Goal: Task Accomplishment & Management: Manage account settings

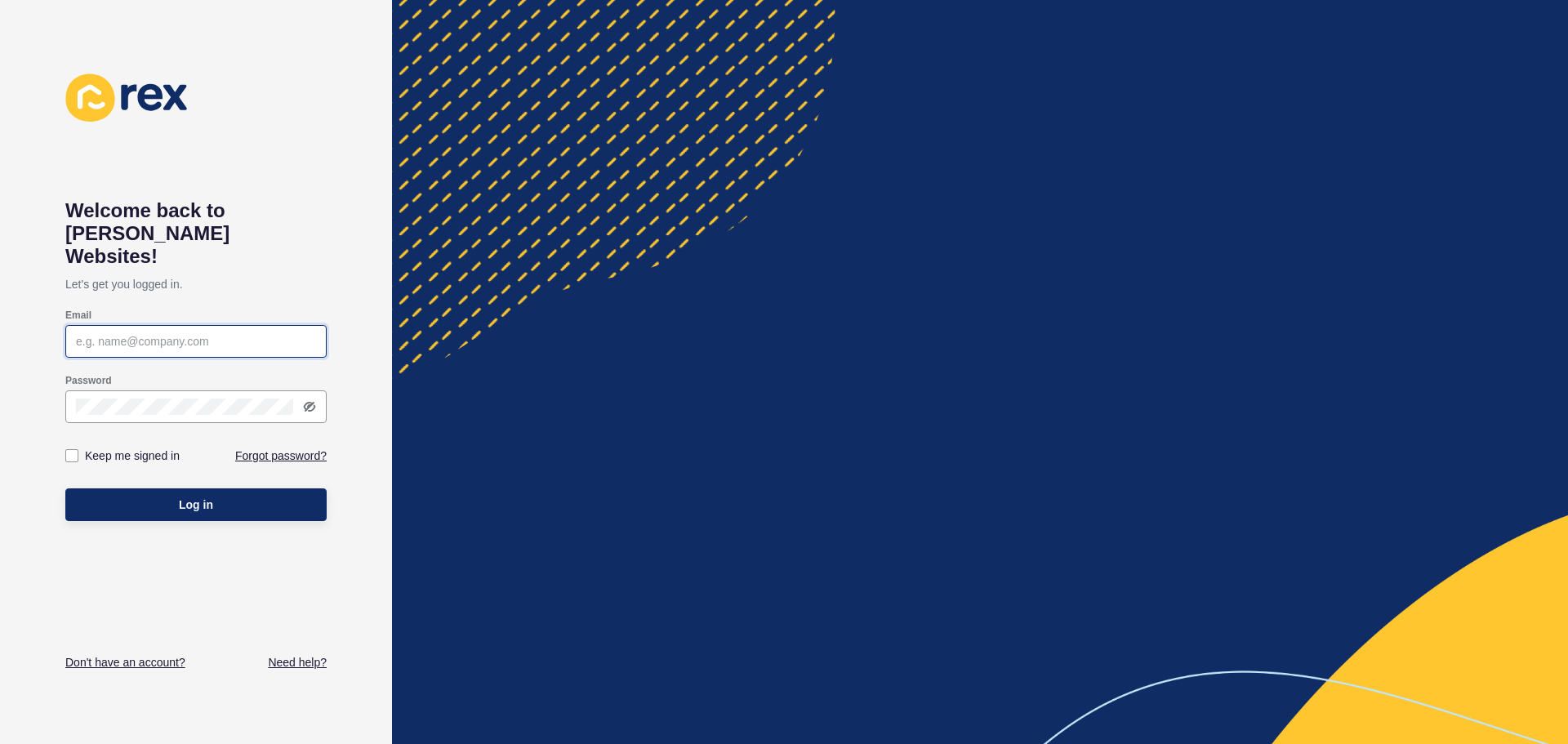
click at [207, 334] on input "Email" at bounding box center [196, 341] width 240 height 17
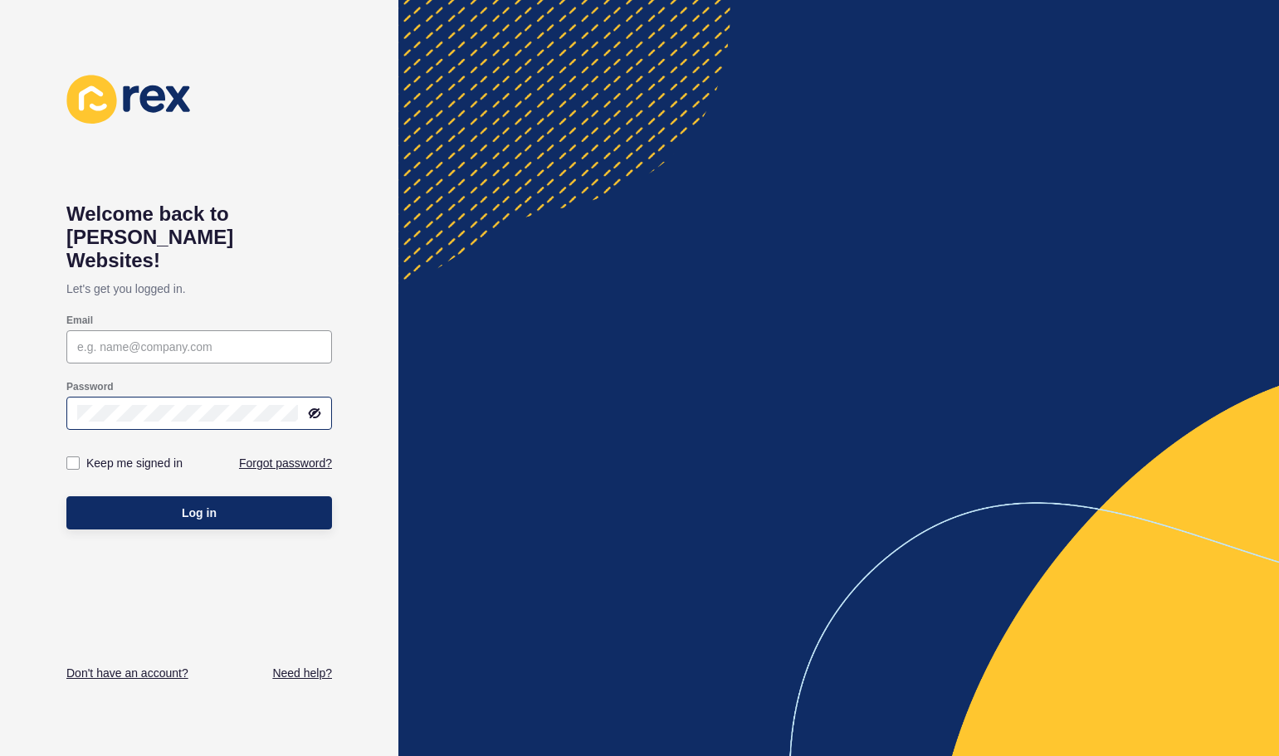
click at [100, 397] on div at bounding box center [199, 413] width 266 height 33
click at [177, 339] on input "Email" at bounding box center [199, 347] width 244 height 17
type input "[EMAIL_ADDRESS][DOMAIN_NAME]"
click at [70, 456] on label at bounding box center [72, 462] width 13 height 13
click at [70, 458] on input "Keep me signed in" at bounding box center [75, 463] width 11 height 11
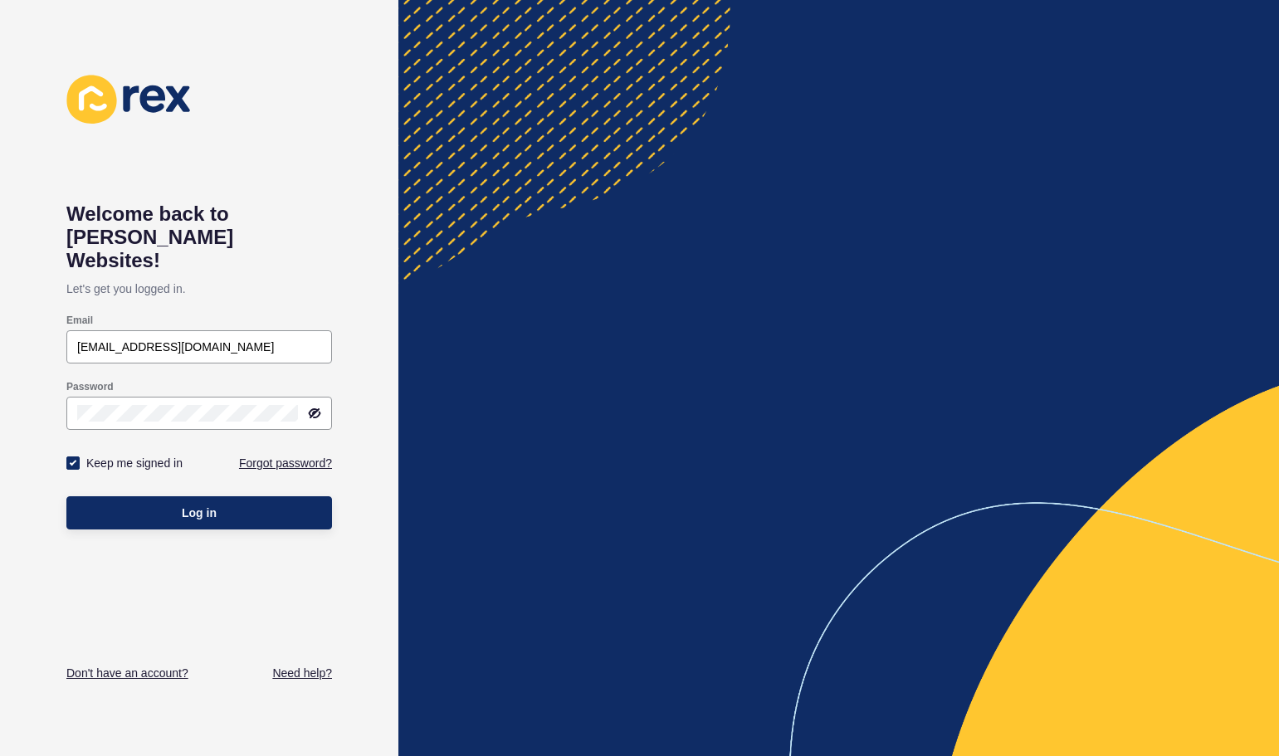
checkbox input "true"
click at [164, 496] on button "Log in" at bounding box center [199, 512] width 266 height 33
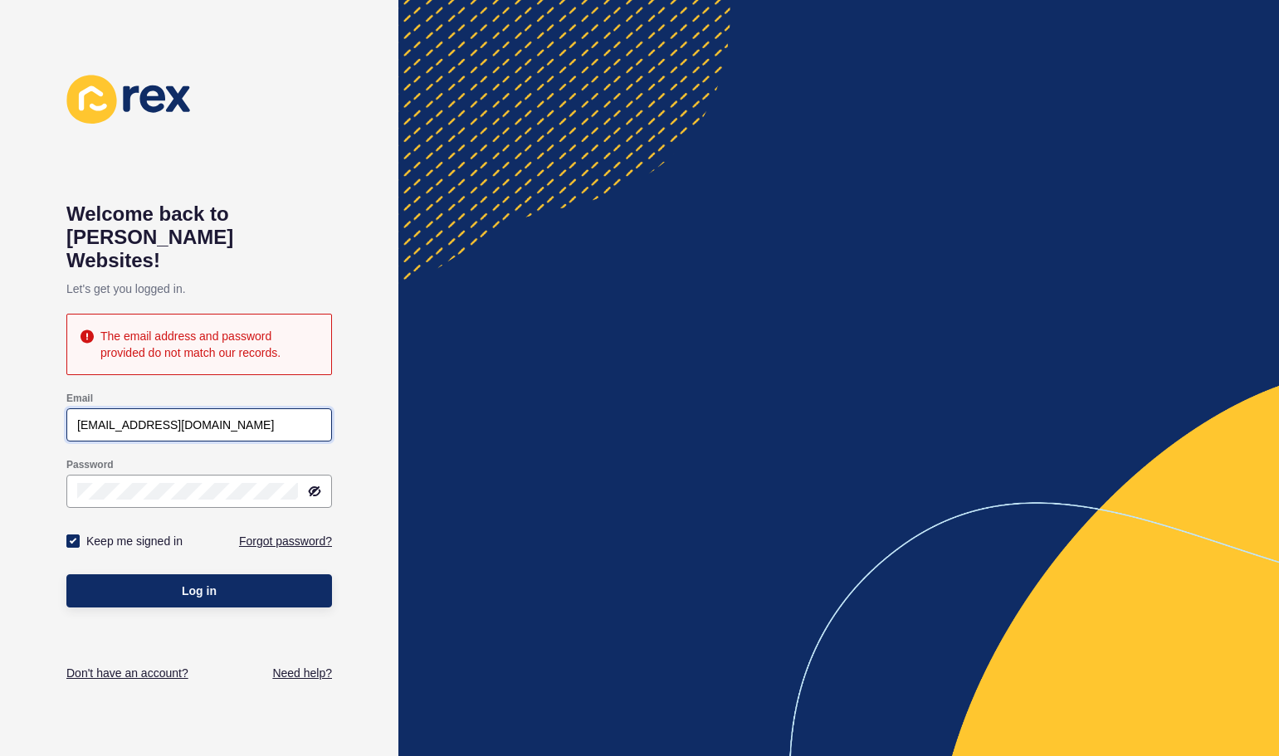
drag, startPoint x: 253, startPoint y: 399, endPoint x: 146, endPoint y: 397, distance: 107.0
click at [146, 417] on input "[EMAIL_ADDRESS][DOMAIN_NAME]" at bounding box center [199, 425] width 244 height 17
click at [66, 574] on button "Log in" at bounding box center [199, 590] width 266 height 33
drag, startPoint x: 196, startPoint y: 388, endPoint x: 149, endPoint y: 402, distance: 48.6
click at [149, 408] on div "[EMAIL_ADDRESS][DOMAIN_NAME]" at bounding box center [199, 424] width 266 height 33
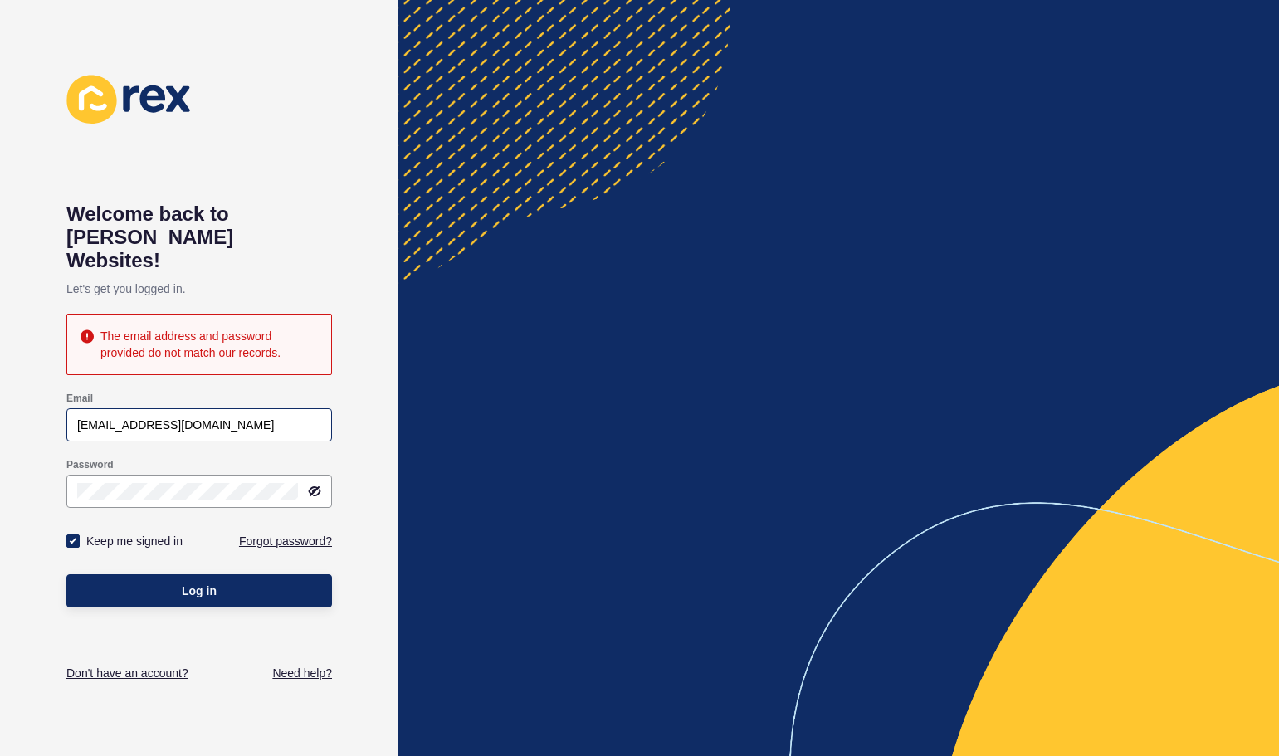
click at [76, 408] on div "[EMAIL_ADDRESS][DOMAIN_NAME]" at bounding box center [199, 424] width 266 height 33
click at [80, 417] on input "[EMAIL_ADDRESS][DOMAIN_NAME]" at bounding box center [199, 425] width 244 height 17
click at [210, 578] on button "Log in" at bounding box center [199, 590] width 266 height 33
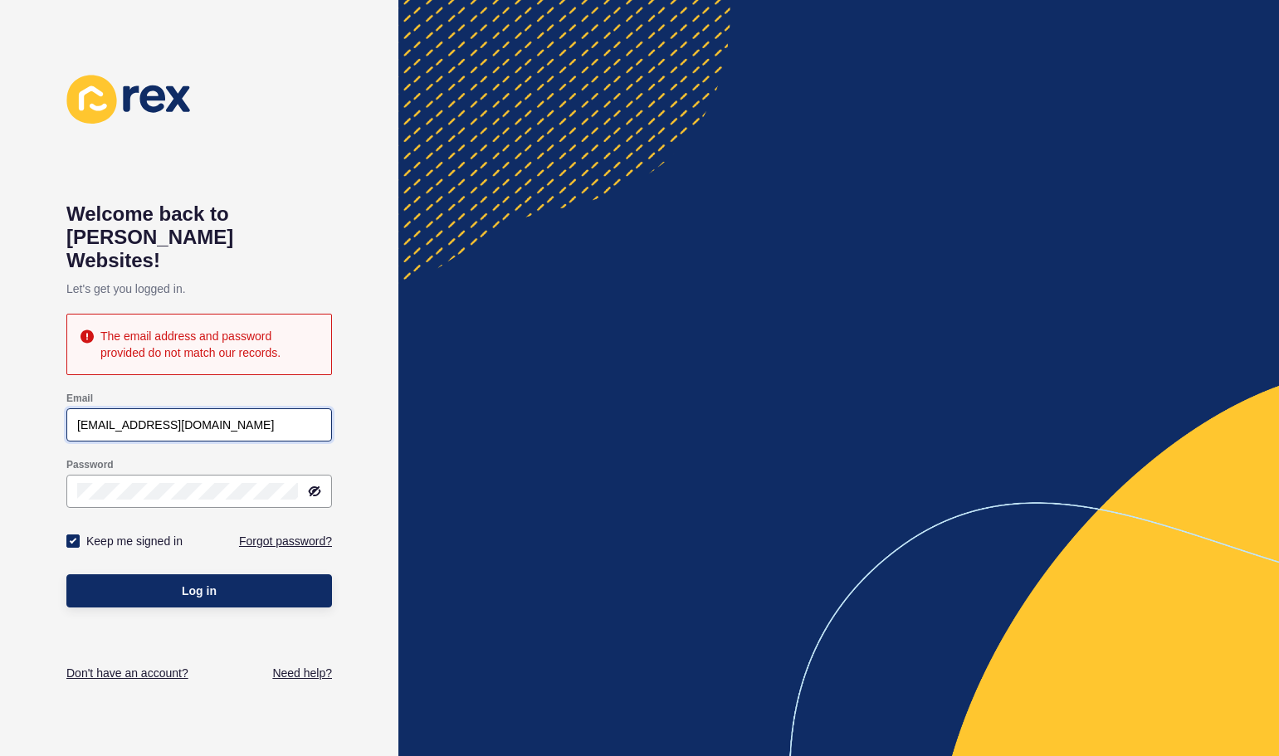
drag, startPoint x: 214, startPoint y: 402, endPoint x: 163, endPoint y: 400, distance: 50.7
click at [163, 417] on input "[EMAIL_ADDRESS][DOMAIN_NAME]" at bounding box center [199, 425] width 244 height 17
type input "[EMAIL_ADDRESS][DOMAIN_NAME]"
click at [66, 574] on button "Log in" at bounding box center [199, 590] width 266 height 33
drag, startPoint x: 266, startPoint y: 392, endPoint x: 12, endPoint y: 402, distance: 254.1
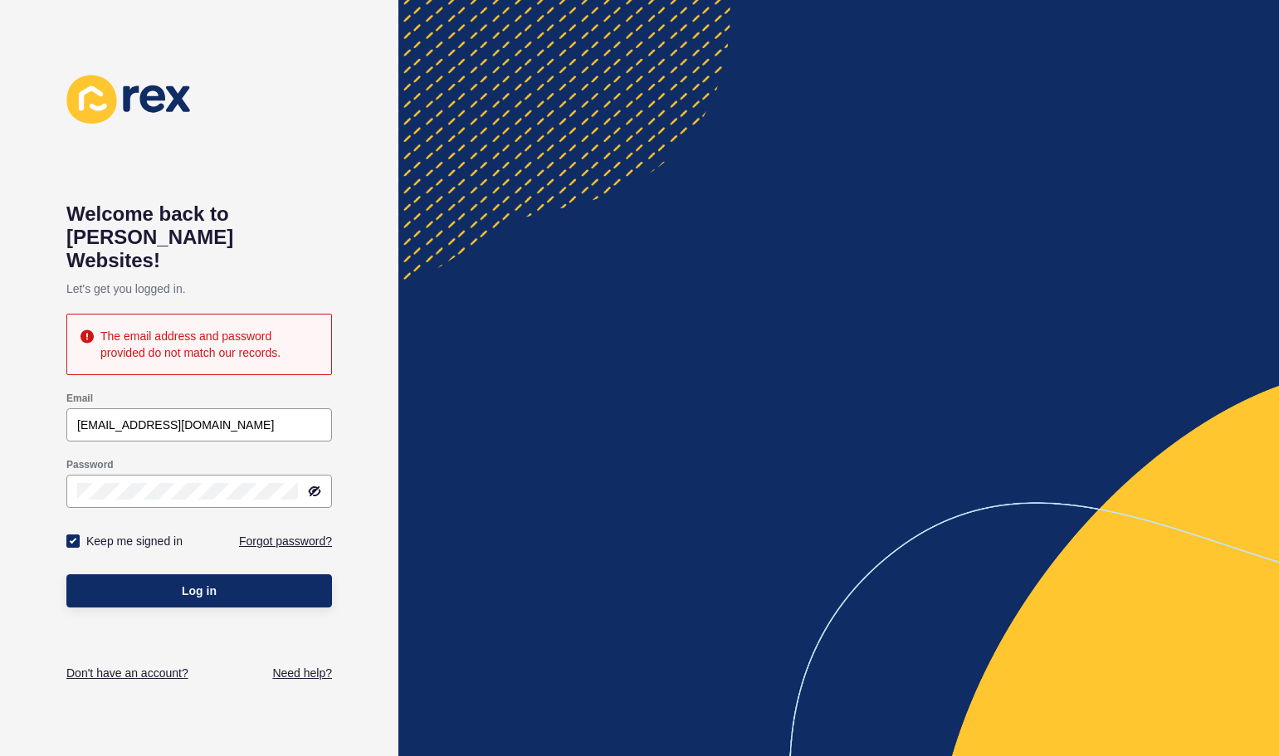
click at [12, 402] on div "Welcome back to [PERSON_NAME] Websites! Let's get you logged in. The email addr…" at bounding box center [199, 378] width 398 height 756
click at [274, 417] on input "[EMAIL_ADDRESS][DOMAIN_NAME]" at bounding box center [199, 425] width 244 height 17
drag, startPoint x: 275, startPoint y: 402, endPoint x: 61, endPoint y: 407, distance: 213.3
click at [61, 407] on div "Welcome back to [PERSON_NAME] Websites! Let's get you logged in. The email addr…" at bounding box center [199, 378] width 398 height 756
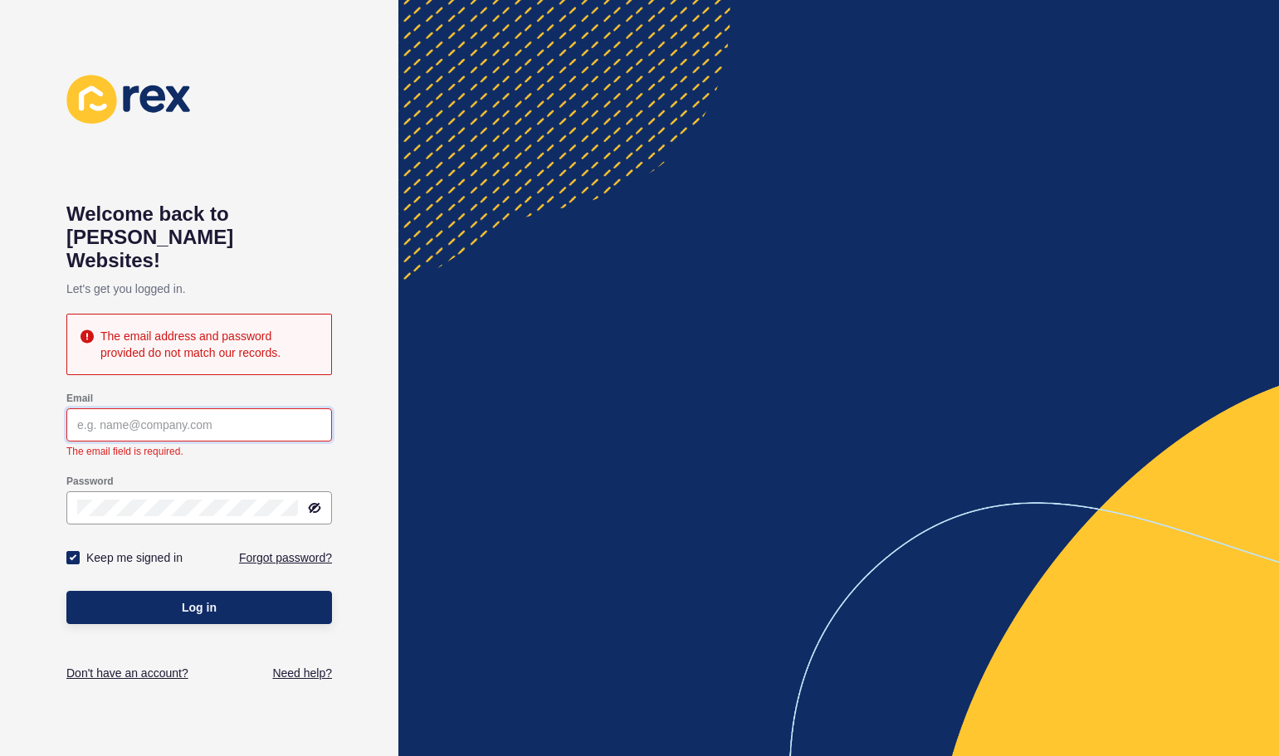
click at [220, 417] on input "Email" at bounding box center [199, 425] width 244 height 17
paste input "[EMAIL_ADDRESS][DOMAIN_NAME]"
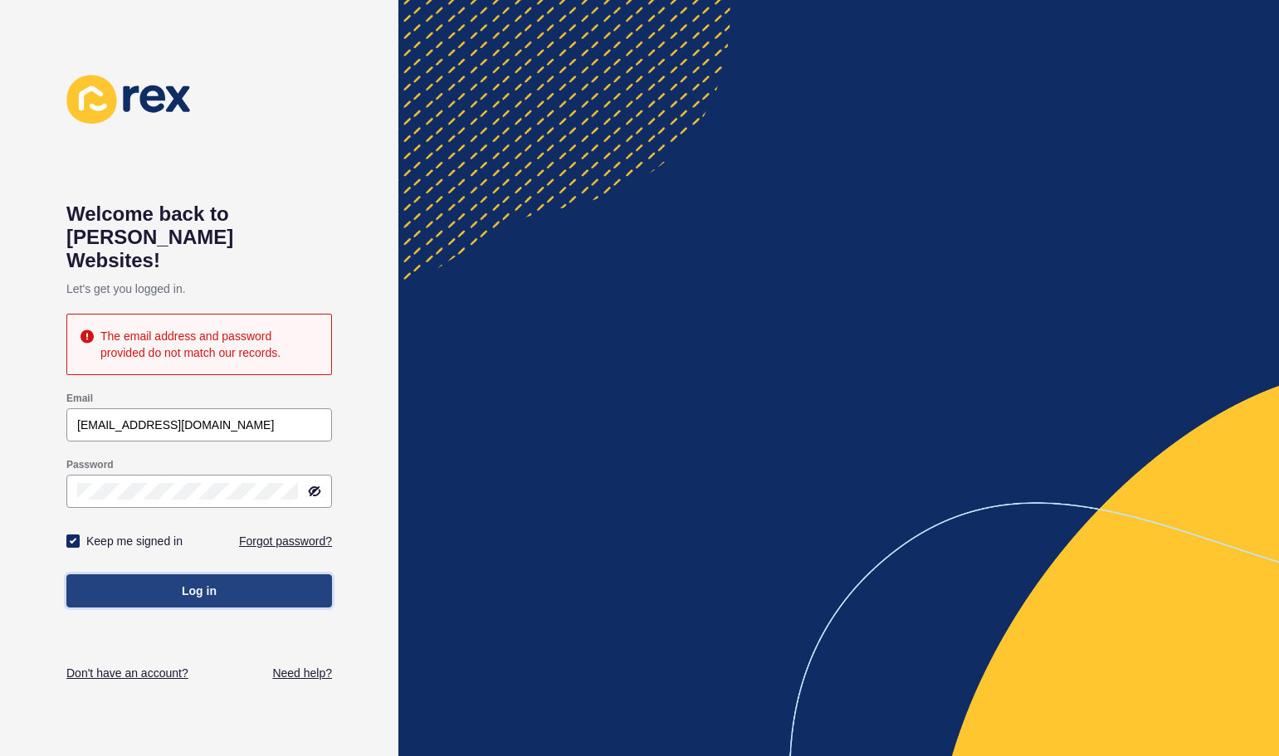
click at [171, 586] on div "Log in" at bounding box center [199, 591] width 266 height 50
click at [193, 582] on span "Log in" at bounding box center [199, 590] width 35 height 17
click at [310, 487] on icon at bounding box center [313, 490] width 8 height 7
click at [189, 582] on span "Log in" at bounding box center [199, 590] width 35 height 17
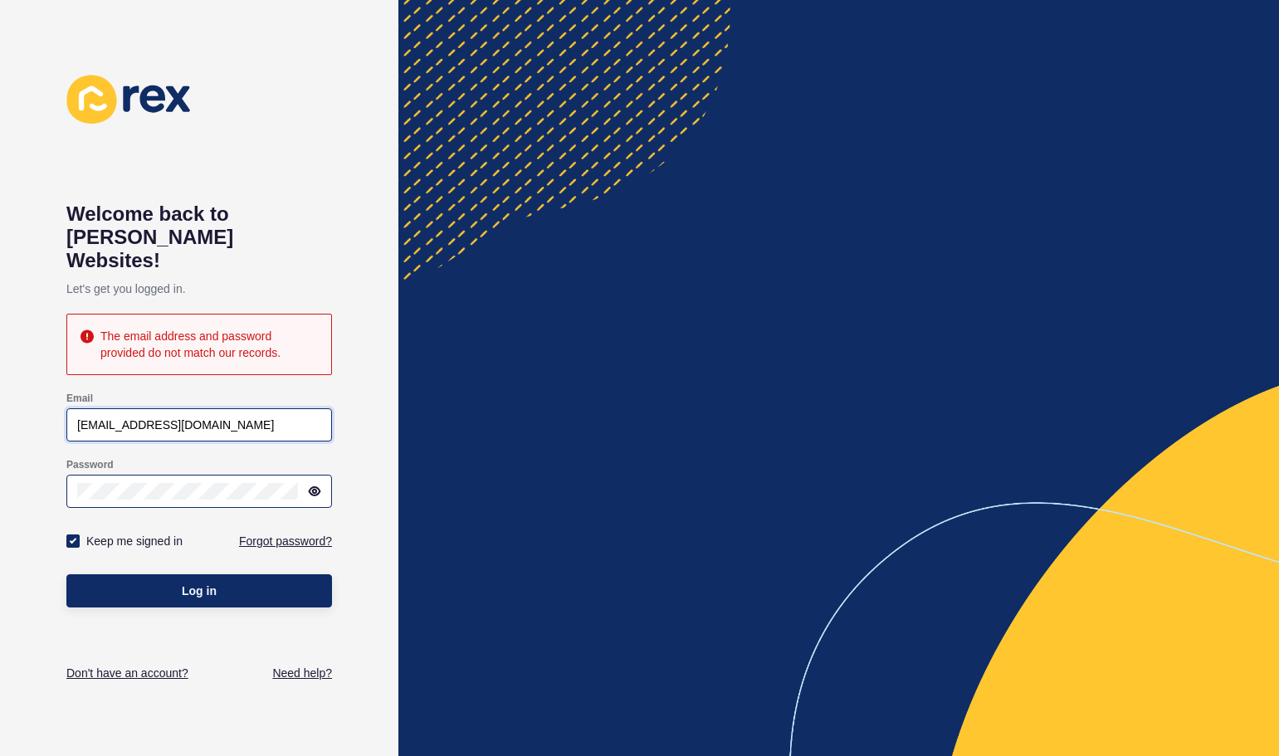
drag, startPoint x: 242, startPoint y: 408, endPoint x: 36, endPoint y: 415, distance: 206.7
click at [37, 416] on div "Welcome back to [PERSON_NAME] Websites! Let's get you logged in. The email addr…" at bounding box center [199, 378] width 398 height 756
paste input "[EMAIL_ADDRESS][DOMAIN_NAME]"
type input "[EMAIL_ADDRESS][DOMAIN_NAME]"
click at [15, 488] on div "Welcome back to [PERSON_NAME] Websites! Let's get you logged in. The email addr…" at bounding box center [199, 378] width 398 height 756
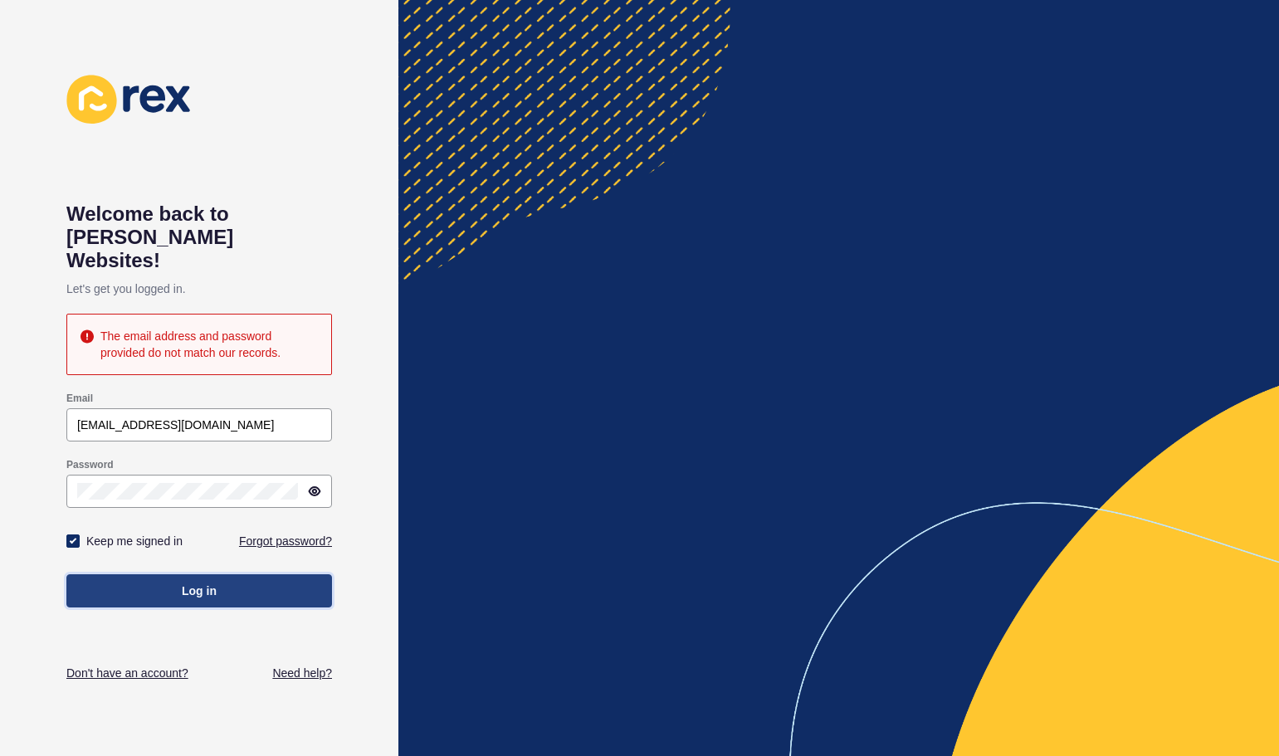
click at [165, 574] on button "Log in" at bounding box center [199, 590] width 266 height 33
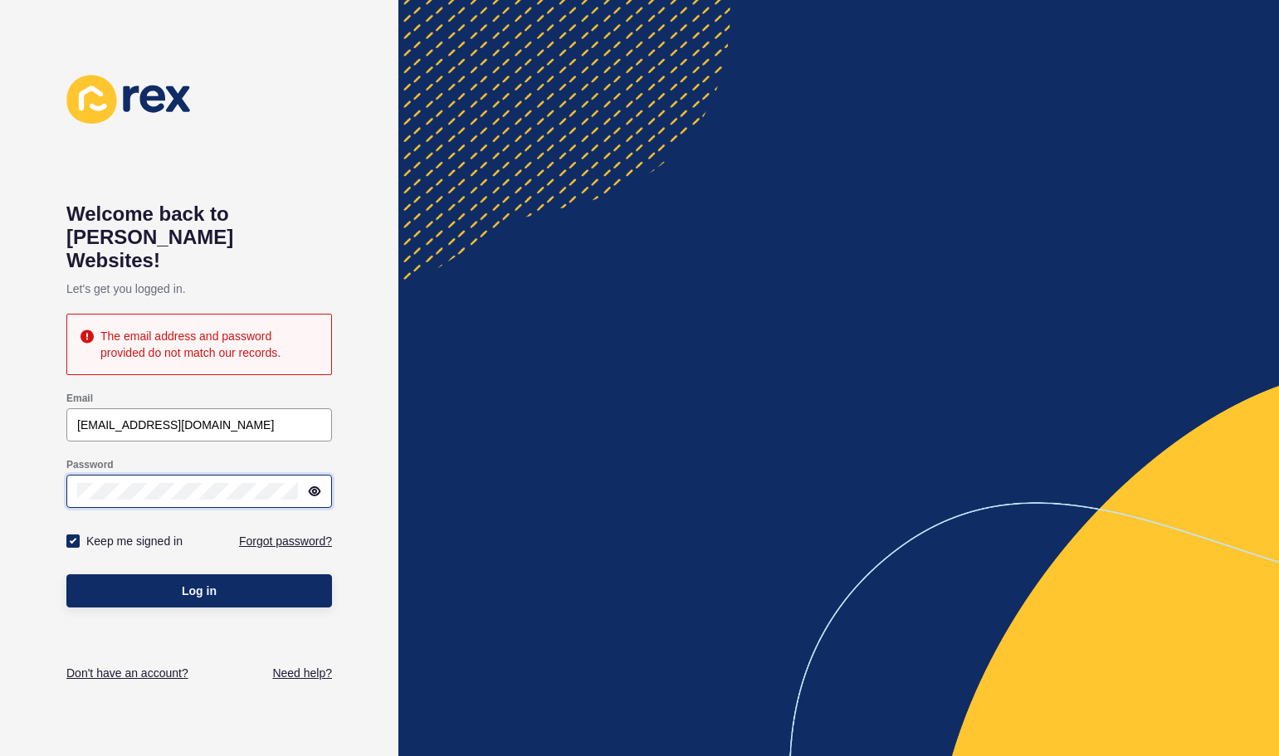
click at [51, 458] on div "Welcome back to [PERSON_NAME] Websites! Let's get you logged in. The email addr…" at bounding box center [199, 378] width 398 height 756
click at [66, 574] on button "Log in" at bounding box center [199, 590] width 266 height 33
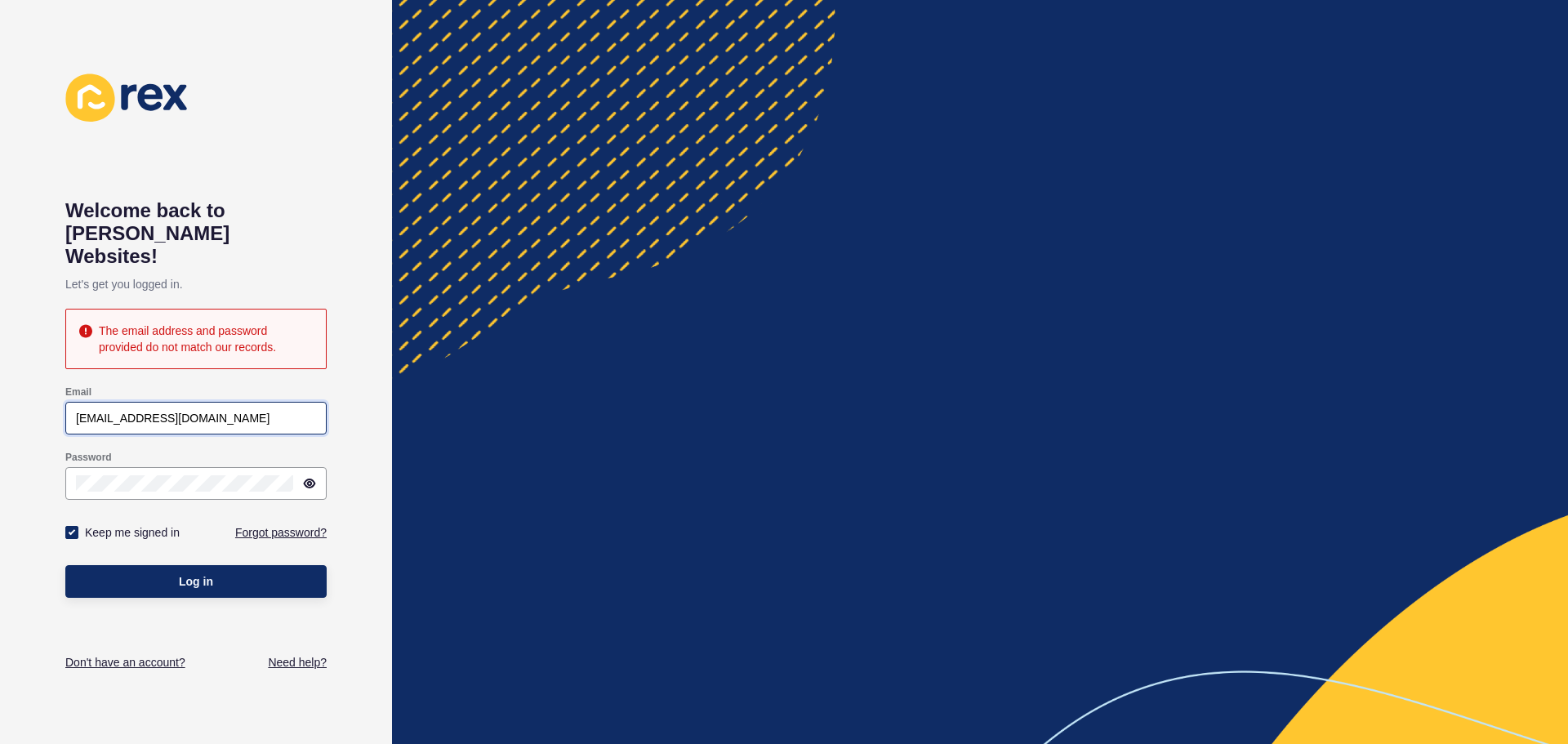
drag, startPoint x: 240, startPoint y: 396, endPoint x: 25, endPoint y: 419, distance: 216.2
click at [25, 419] on div "Welcome back to [PERSON_NAME] Websites! Let's get you logged in. The email addr…" at bounding box center [196, 372] width 392 height 744
click at [367, 334] on div "Welcome back to [PERSON_NAME] Websites! Let's get you logged in. The email addr…" at bounding box center [196, 372] width 392 height 744
drag, startPoint x: 214, startPoint y: 451, endPoint x: 0, endPoint y: 480, distance: 216.0
click at [0, 480] on div "Welcome back to [PERSON_NAME] Websites! Let's get you logged in. The email addr…" at bounding box center [196, 372] width 392 height 744
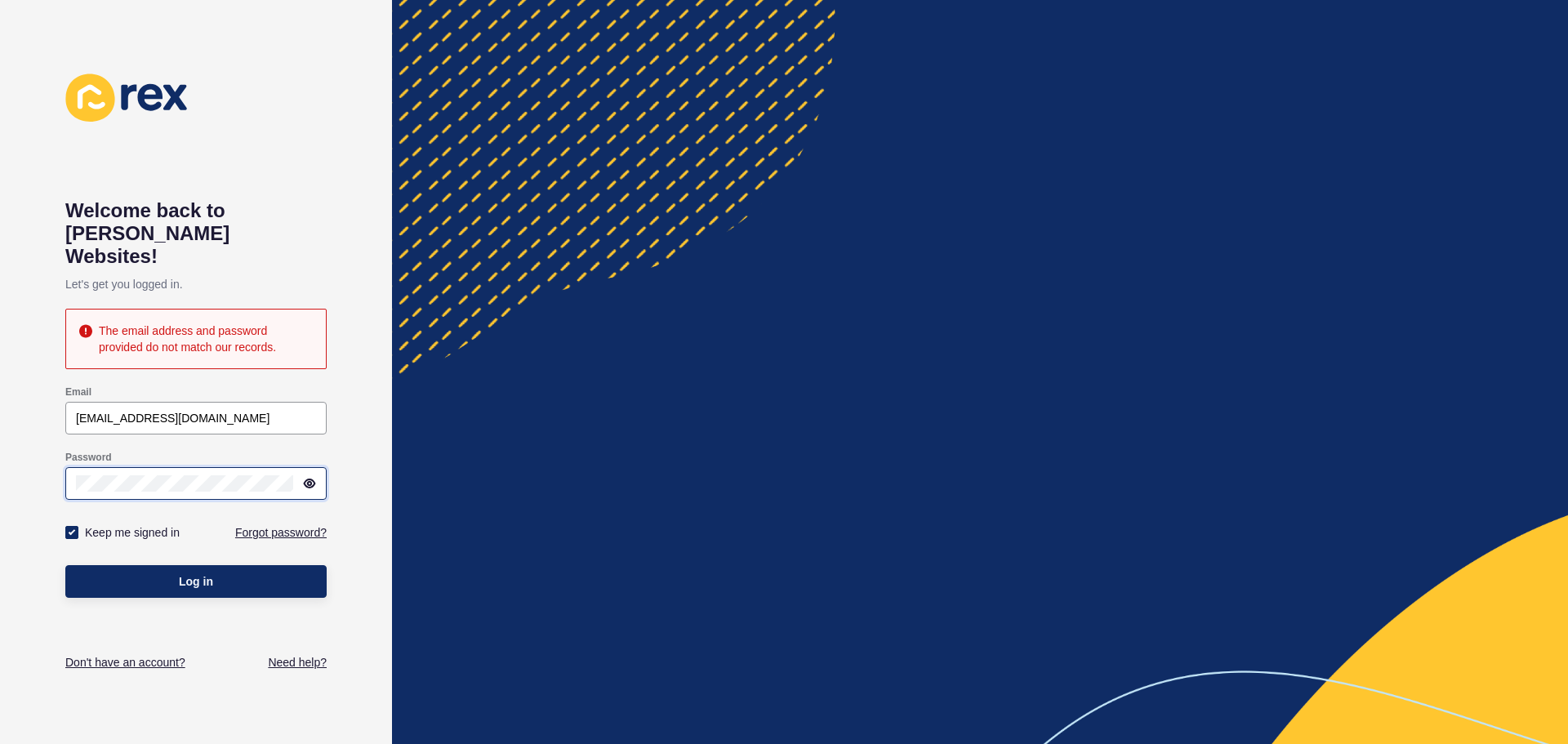
click at [2, 450] on div "Welcome back to [PERSON_NAME] Websites! Let's get you logged in. The email addr…" at bounding box center [196, 372] width 392 height 744
click at [56, 458] on div "Welcome back to [PERSON_NAME] Websites! Let's get you logged in. The email addr…" at bounding box center [196, 372] width 392 height 744
click at [151, 565] on button "Log in" at bounding box center [196, 581] width 262 height 32
click at [0, 460] on div "Welcome back to [PERSON_NAME] Websites! Let's get you logged in. The email addr…" at bounding box center [196, 372] width 392 height 744
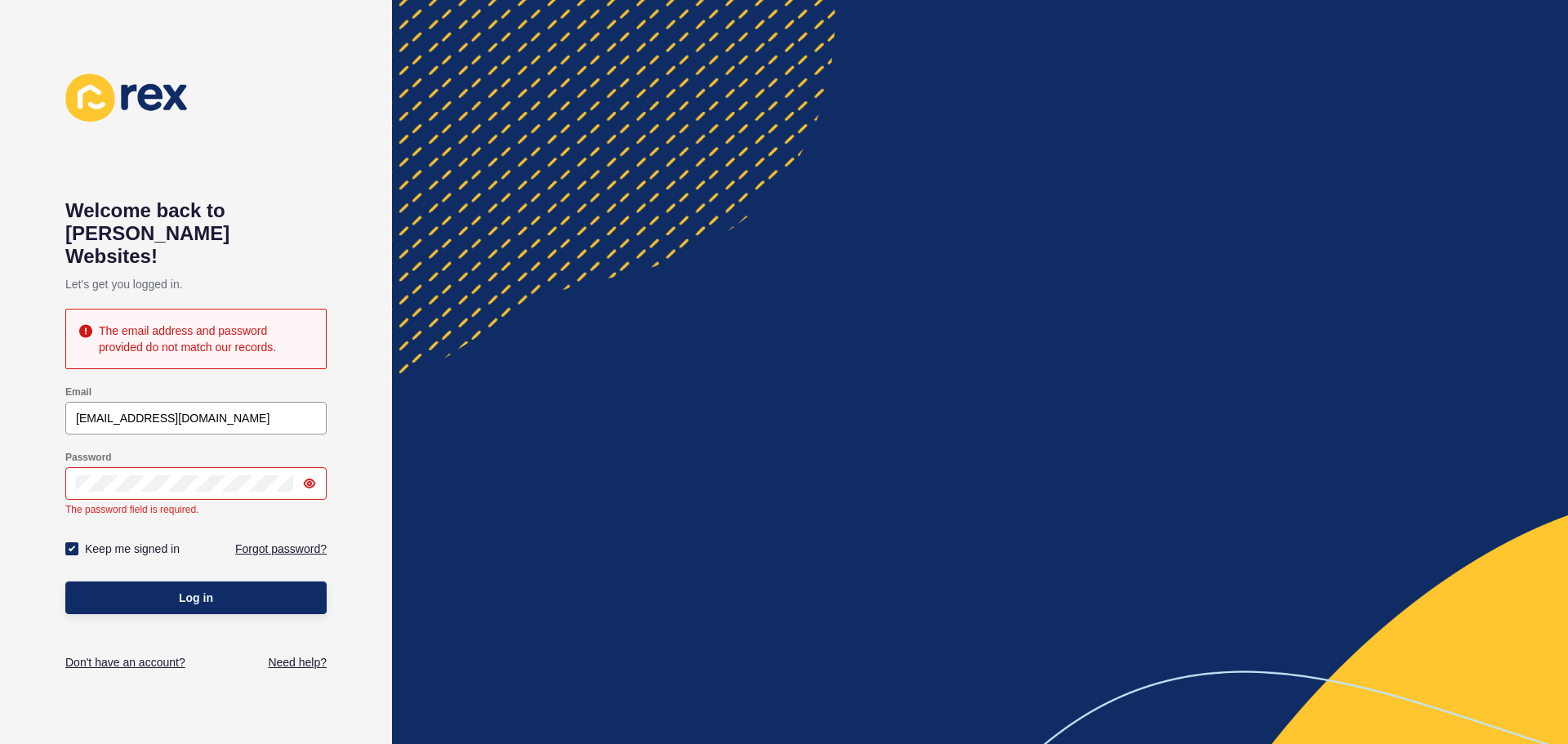
drag, startPoint x: 224, startPoint y: 404, endPoint x: 0, endPoint y: 404, distance: 224.0
click at [0, 404] on div "Welcome back to [PERSON_NAME] Websites! Let's get you logged in. The email addr…" at bounding box center [196, 372] width 392 height 744
click at [238, 410] on input "[EMAIL_ADDRESS][DOMAIN_NAME]" at bounding box center [196, 418] width 240 height 17
drag, startPoint x: 273, startPoint y: 393, endPoint x: 1, endPoint y: 393, distance: 272.0
click at [1, 393] on div "Welcome back to [PERSON_NAME] Websites! Let's get you logged in. The email addr…" at bounding box center [196, 372] width 392 height 744
